Goal: Task Accomplishment & Management: Use online tool/utility

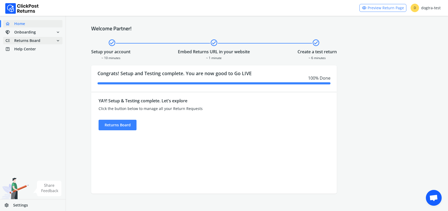
click at [34, 39] on span "Returns Board" at bounding box center [27, 40] width 26 height 5
click at [33, 53] on link "done Self shipped orders" at bounding box center [36, 49] width 66 height 7
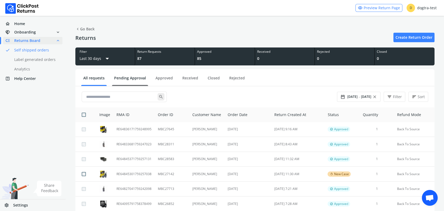
click at [127, 76] on link "Pending Approval" at bounding box center [130, 79] width 36 height 9
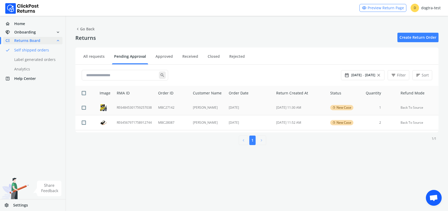
click at [132, 108] on td "RE64845301759257038" at bounding box center [133, 107] width 41 height 15
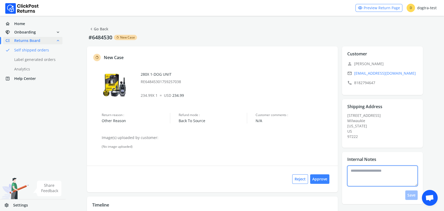
click at [379, 175] on textarea at bounding box center [382, 175] width 70 height 21
type textarea "**********"
click at [410, 194] on button "Save" at bounding box center [411, 194] width 12 height 9
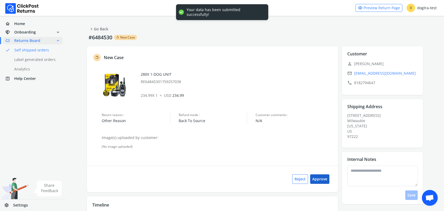
click at [322, 180] on button "Approve" at bounding box center [319, 178] width 19 height 9
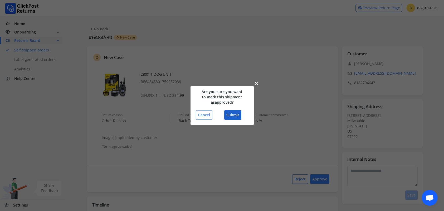
click at [235, 115] on button "Submit" at bounding box center [232, 114] width 17 height 9
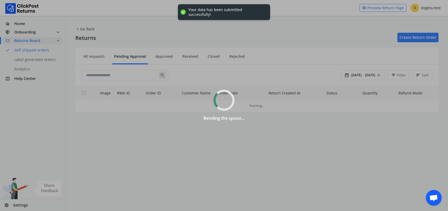
click at [99, 27] on div "Bending the spoon..." at bounding box center [224, 105] width 448 height 211
